Goal: Browse casually: Explore the website without a specific task or goal

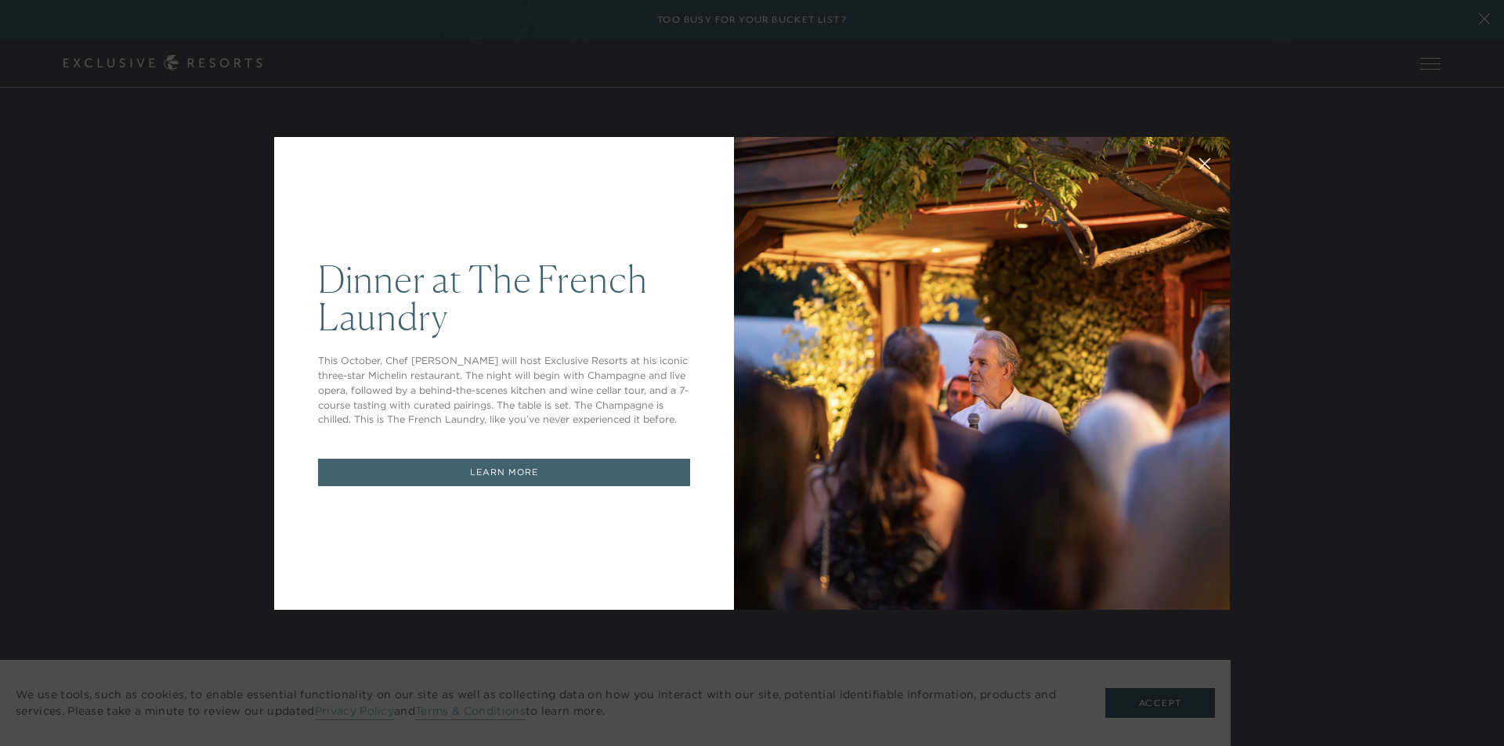
click at [1359, 375] on div "Dinner at The [GEOGRAPHIC_DATA] This October, Chef [PERSON_NAME] will host Excl…" at bounding box center [752, 373] width 1504 height 746
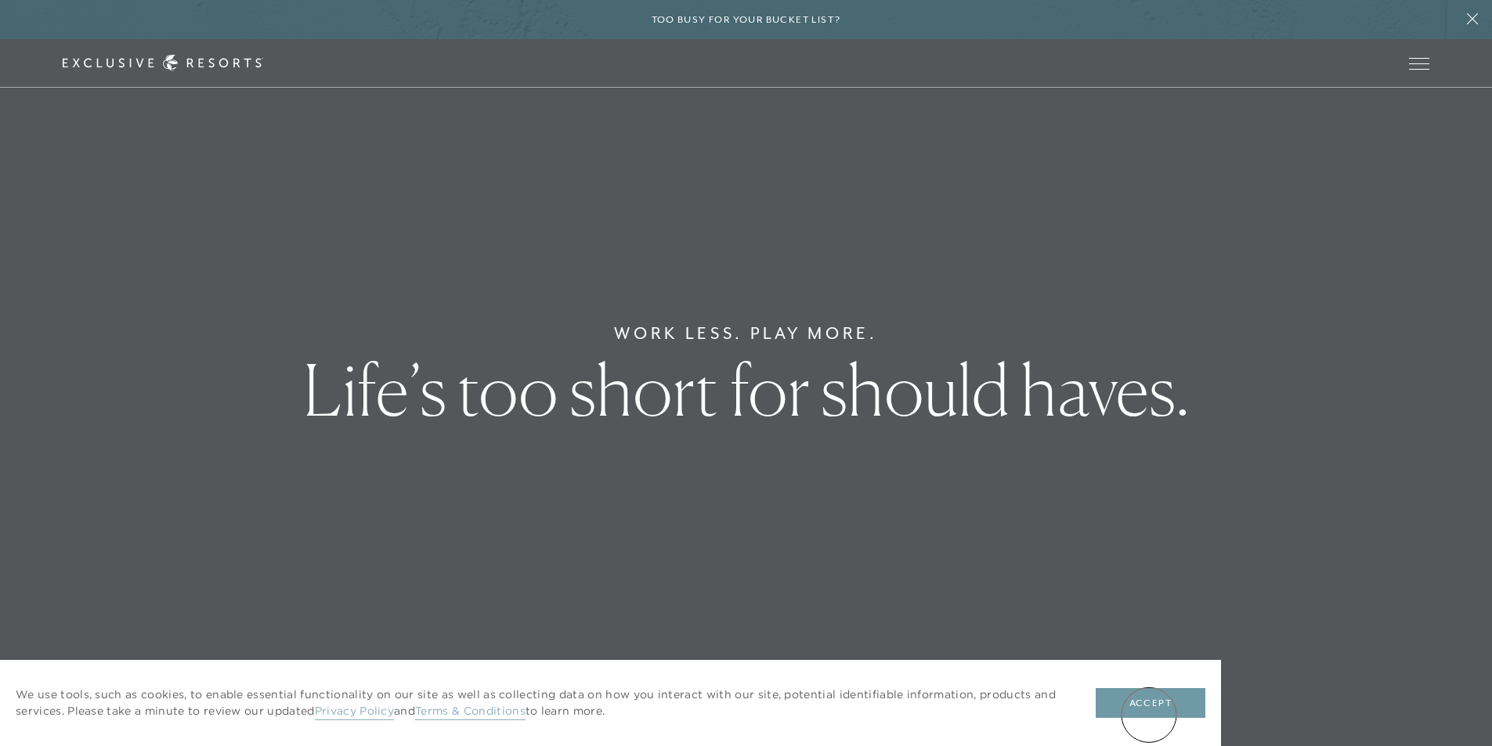
click at [1151, 710] on button "Accept" at bounding box center [1151, 703] width 110 height 30
